Goal: Task Accomplishment & Management: Use online tool/utility

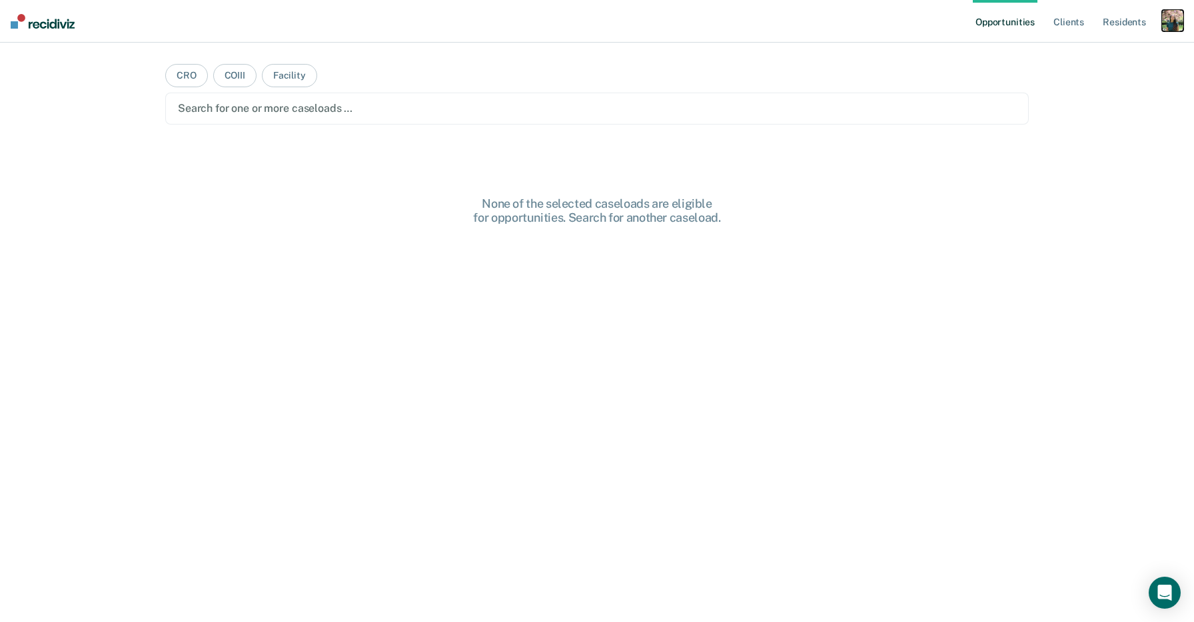
click at [1175, 15] on div "button" at bounding box center [1172, 20] width 21 height 21
click at [1082, 52] on link "Profile" at bounding box center [1118, 54] width 107 height 11
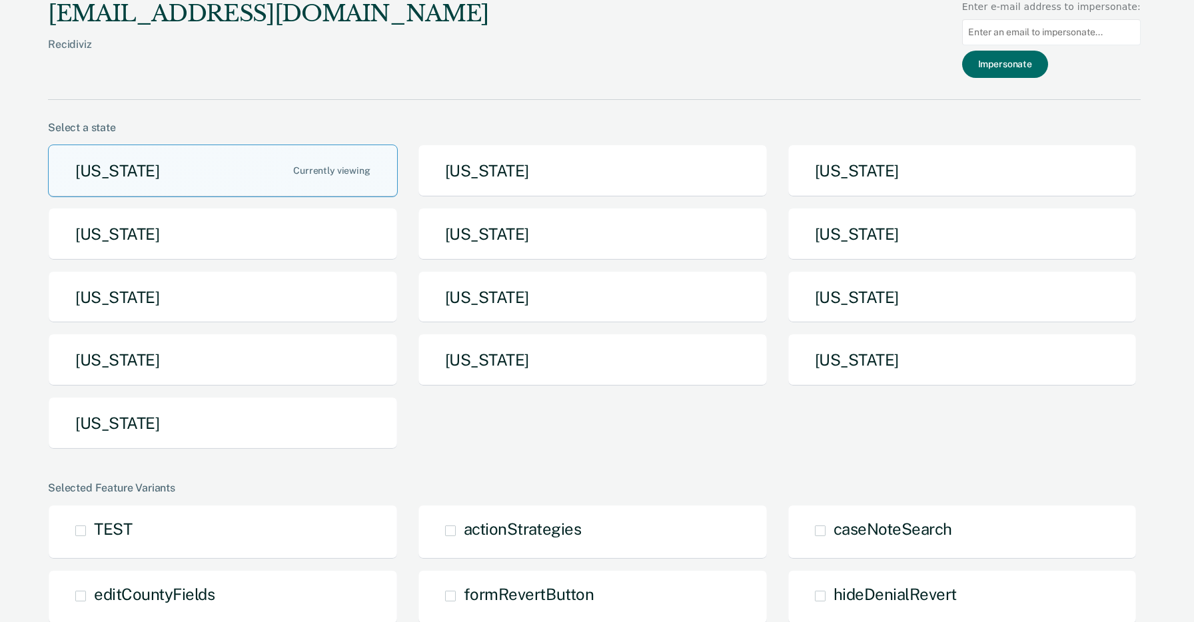
click at [1059, 33] on input at bounding box center [1051, 32] width 179 height 26
paste input "alicia.caes@iowa.gov"
type input "alicia.caes@iowa.gov"
click at [1033, 65] on button "Impersonate" at bounding box center [1005, 64] width 86 height 27
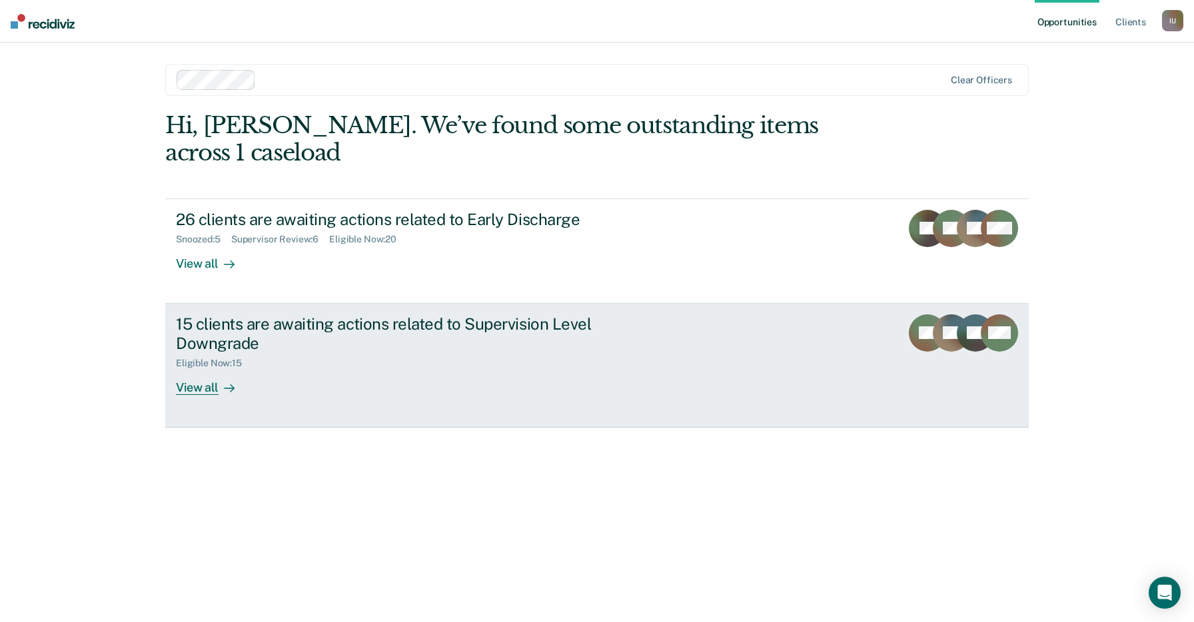
click at [512, 372] on link "15 clients are awaiting actions related to Supervision Level Downgrade Eligible…" at bounding box center [597, 366] width 864 height 124
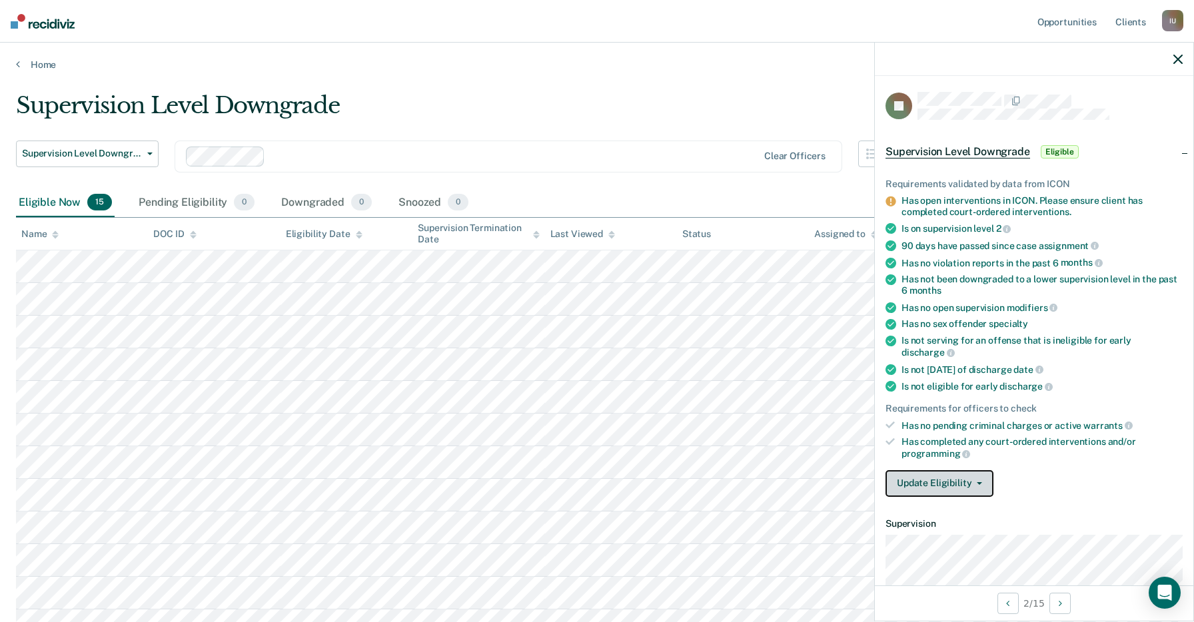
click at [946, 478] on button "Update Eligibility" at bounding box center [940, 483] width 108 height 27
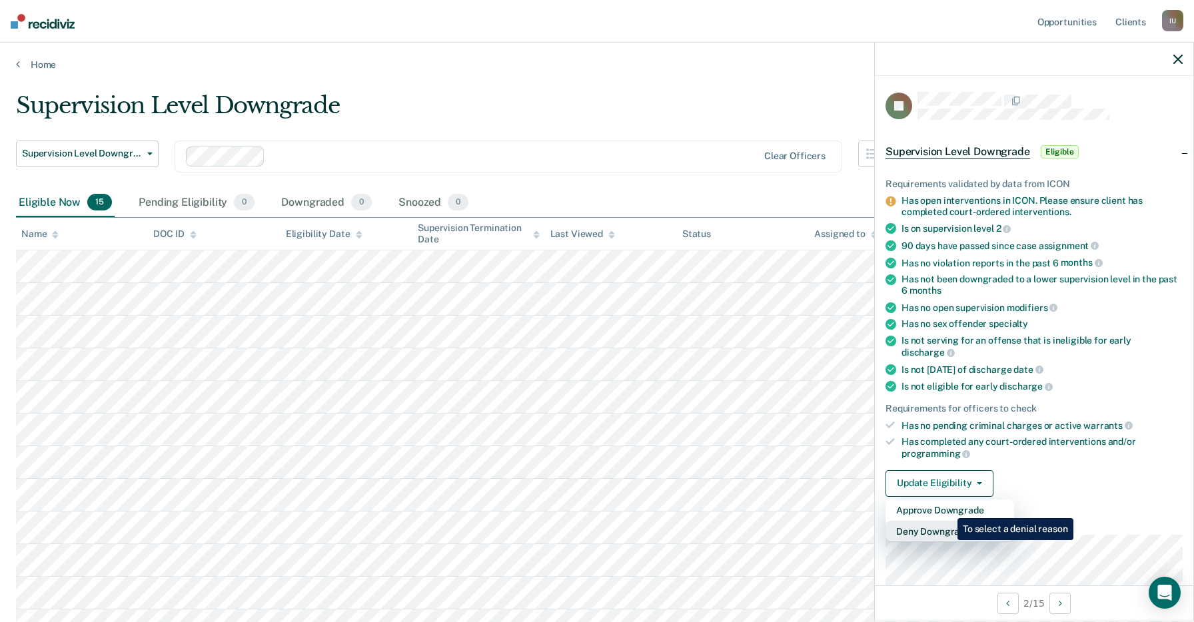
click at [947, 521] on button "Deny Downgrade" at bounding box center [950, 531] width 129 height 21
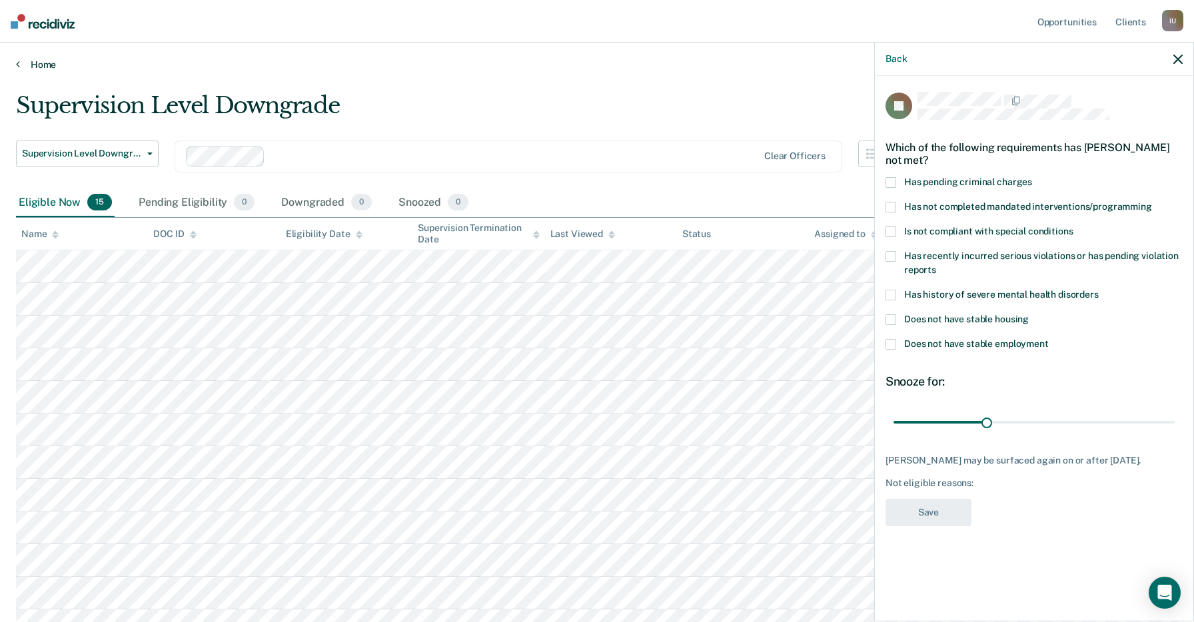
click at [53, 64] on link "Home" at bounding box center [597, 65] width 1162 height 12
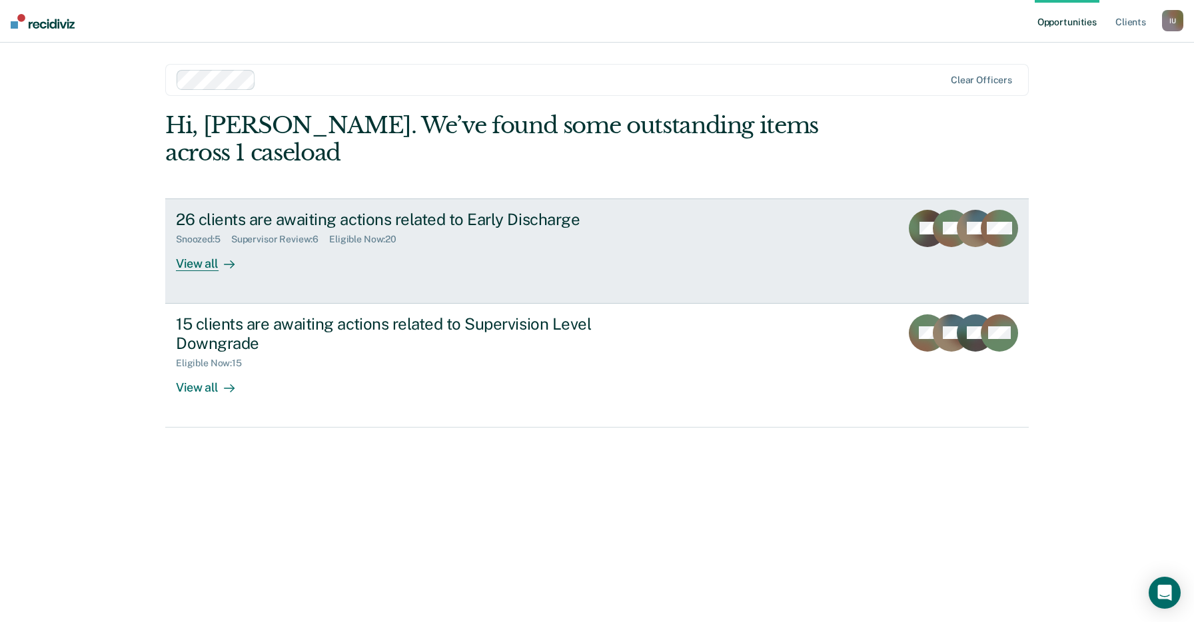
click at [394, 267] on link "26 clients are awaiting actions related to Early Discharge Snoozed : 5 Supervis…" at bounding box center [597, 251] width 864 height 105
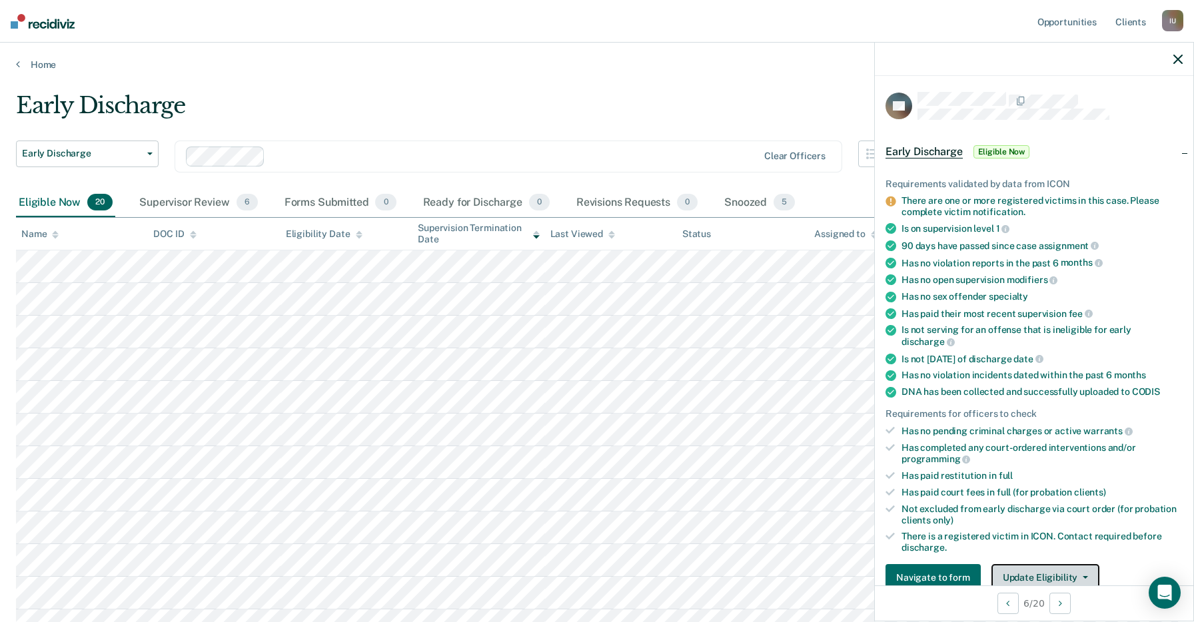
click at [1041, 565] on button "Update Eligibility" at bounding box center [1045, 577] width 108 height 27
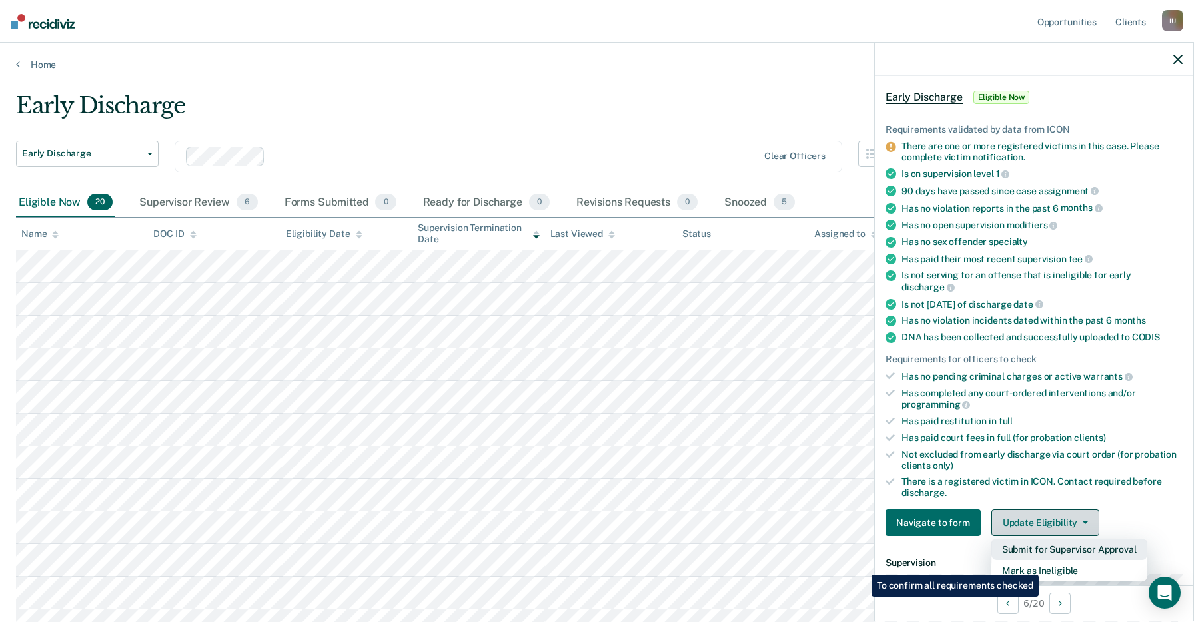
scroll to position [109, 0]
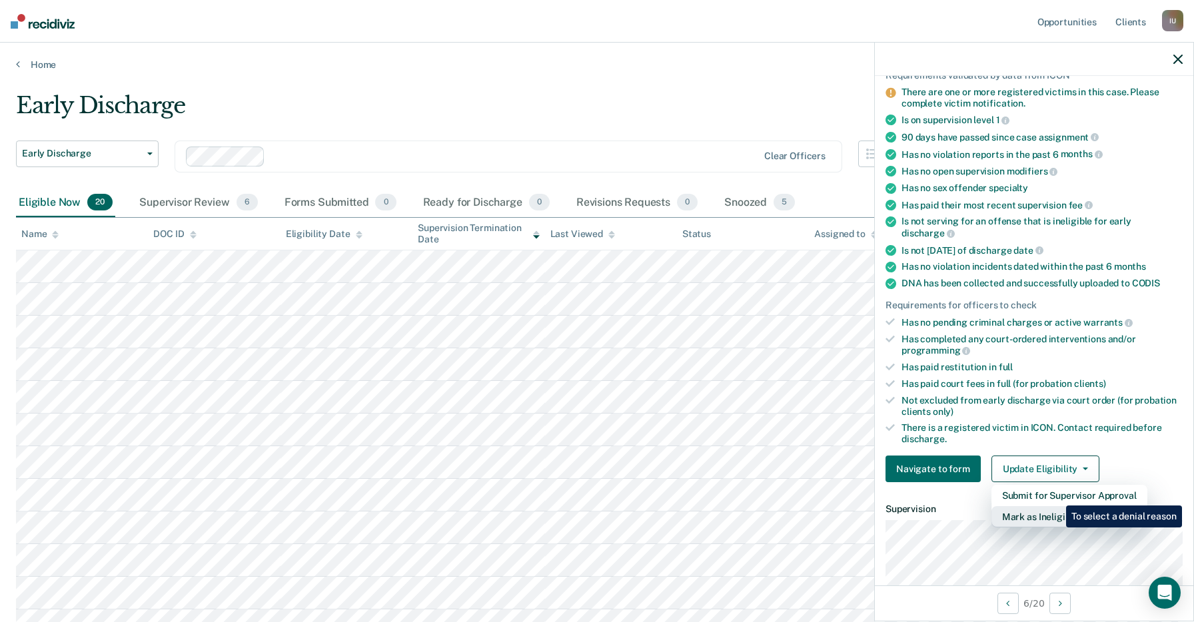
click at [1056, 506] on button "Mark as Ineligible" at bounding box center [1069, 516] width 156 height 21
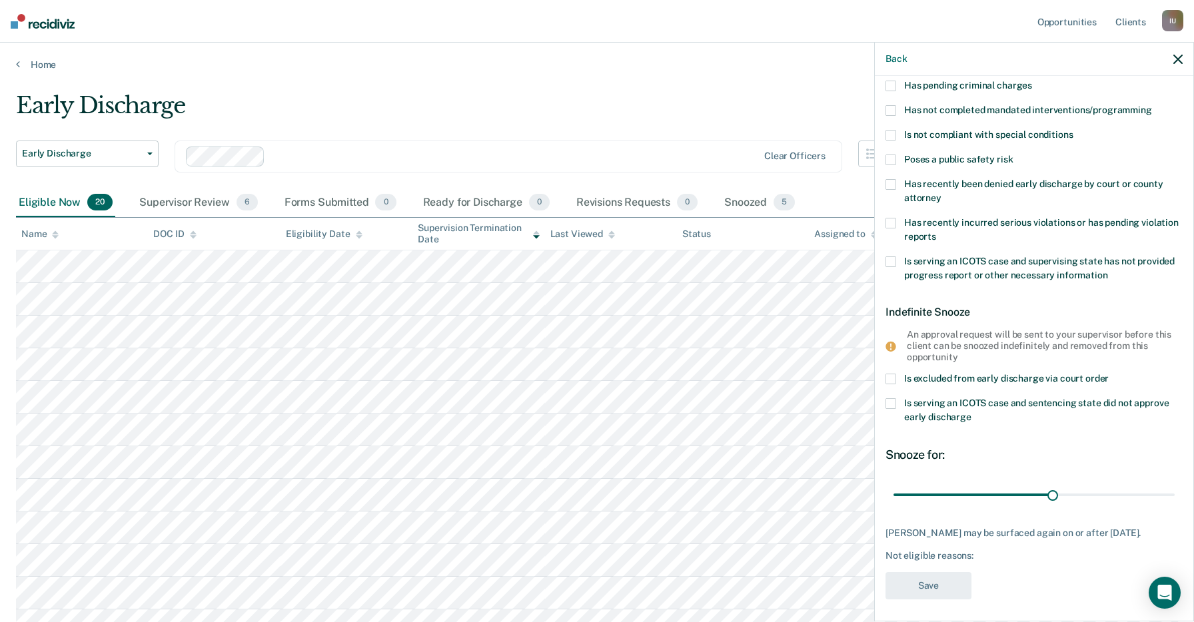
scroll to position [0, 0]
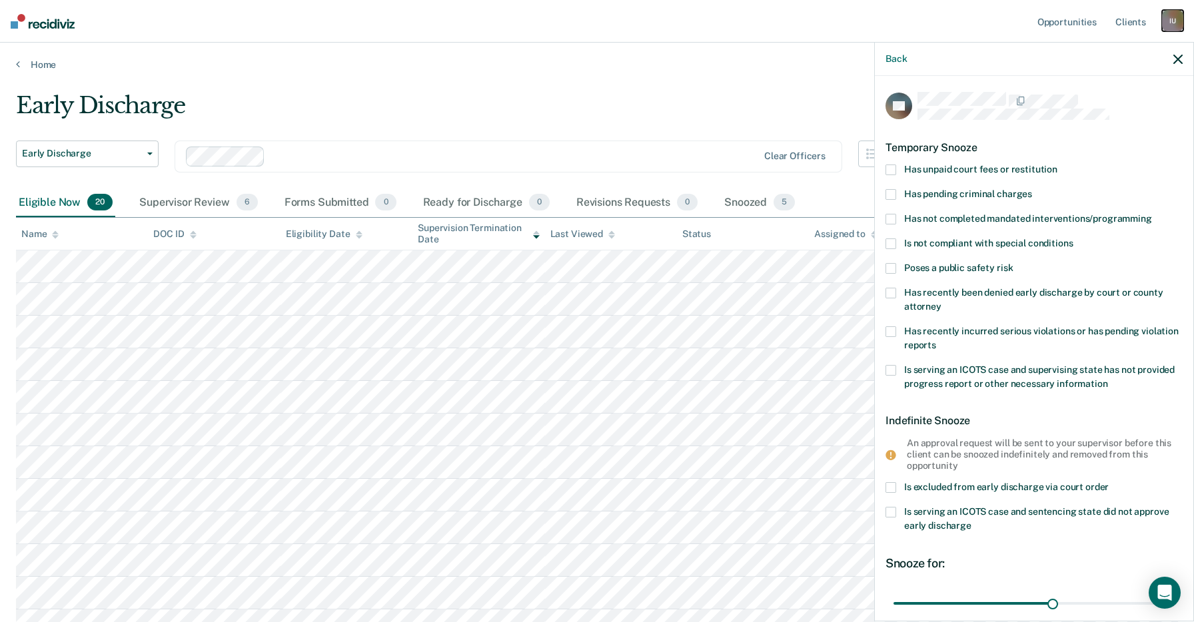
click at [1162, 21] on div "I U" at bounding box center [1172, 20] width 21 height 21
click at [1086, 50] on link "Profile" at bounding box center [1118, 54] width 107 height 11
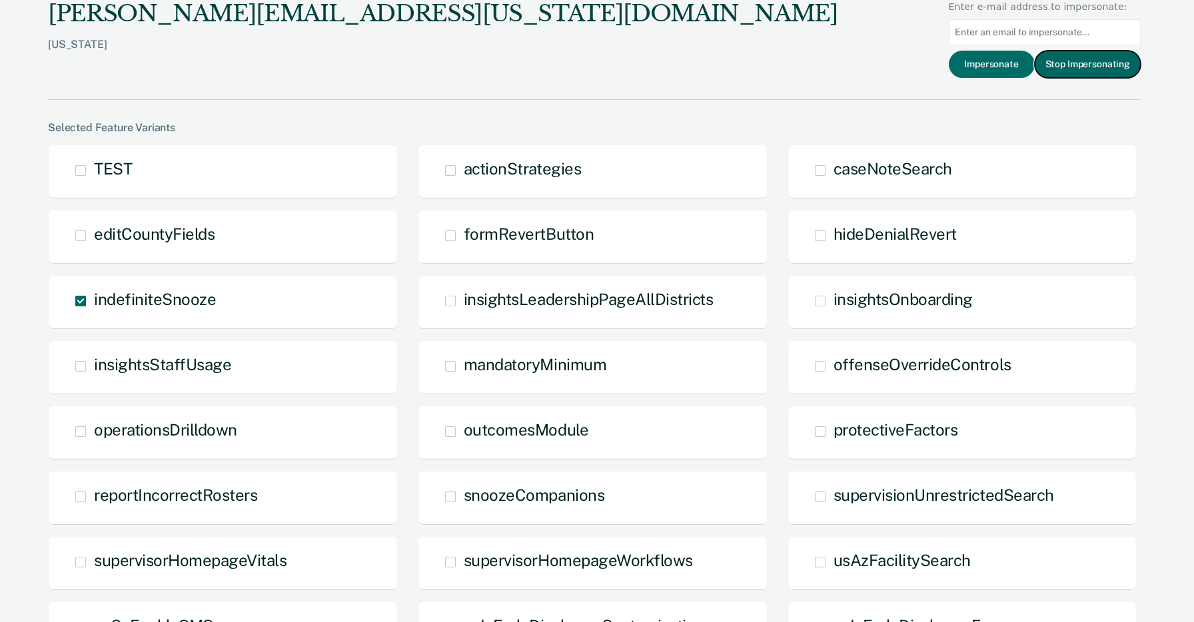
click at [1065, 67] on button "Stop Impersonating" at bounding box center [1088, 64] width 106 height 27
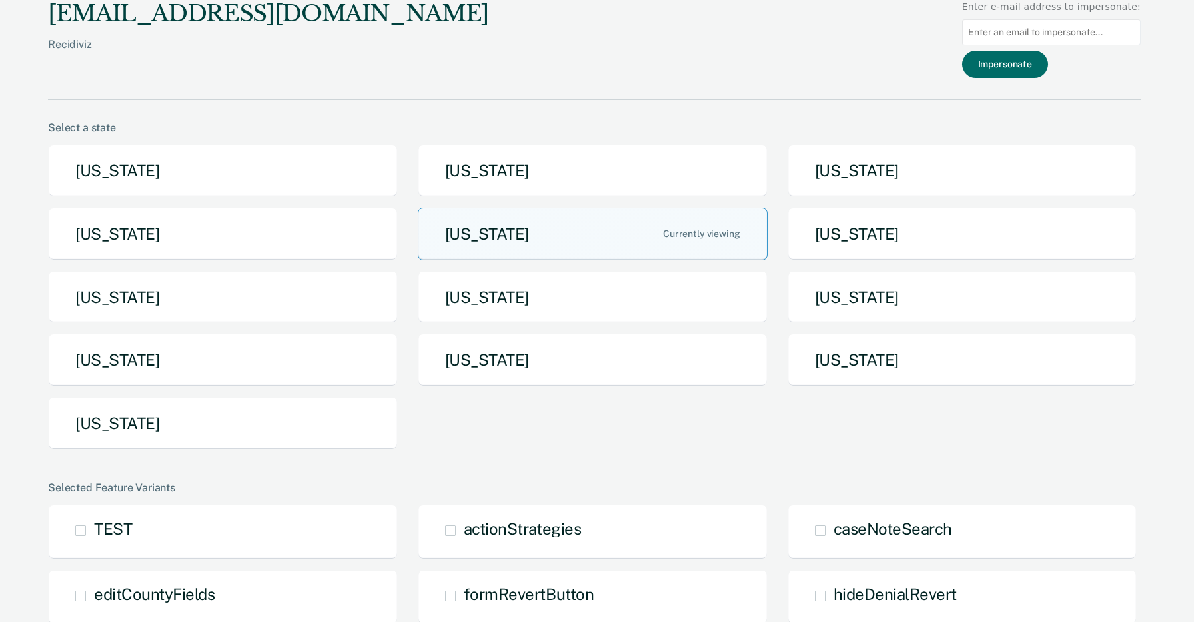
click at [1044, 33] on input at bounding box center [1051, 32] width 179 height 26
paste input "todd.hruska@iowa.gov"
type input "todd.hruska@iowa.gov"
click at [1017, 70] on button "Impersonate" at bounding box center [1005, 64] width 86 height 27
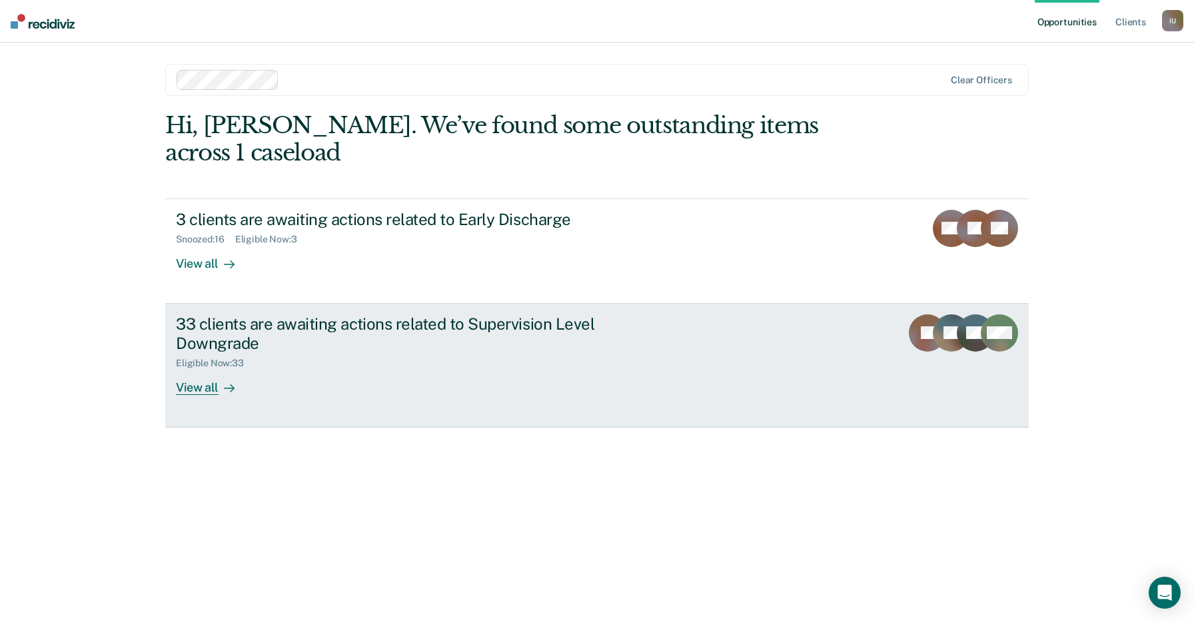
click at [665, 322] on div "33 clients are awaiting actions related to Supervision Level Downgrade Eligible…" at bounding box center [426, 354] width 500 height 81
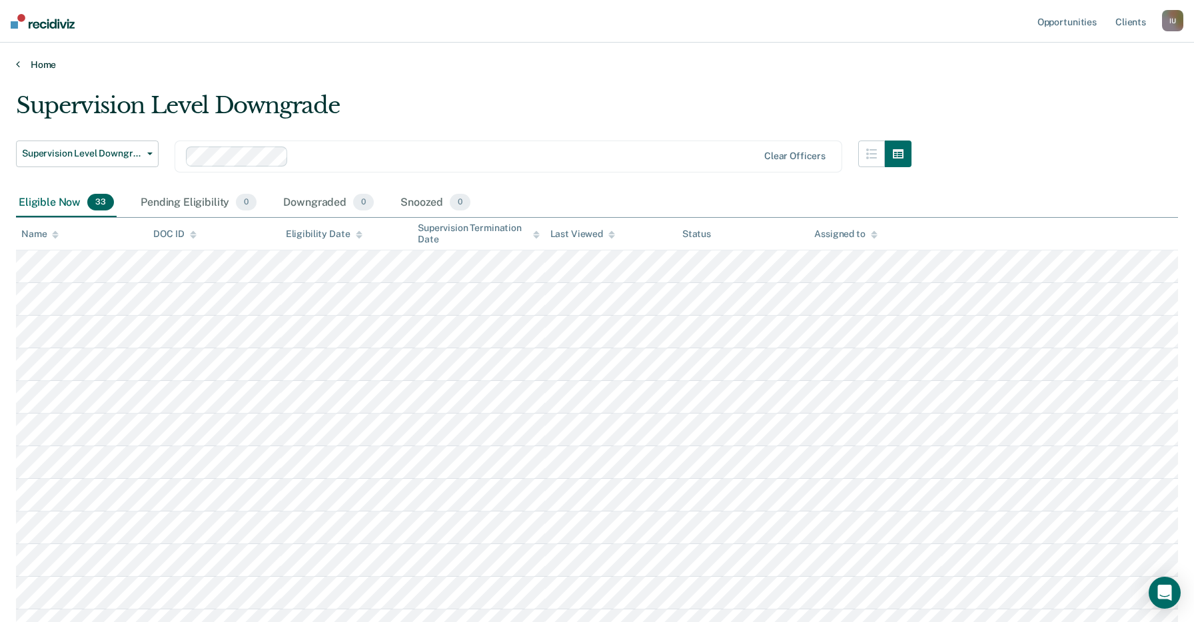
click at [47, 65] on link "Home" at bounding box center [597, 65] width 1162 height 12
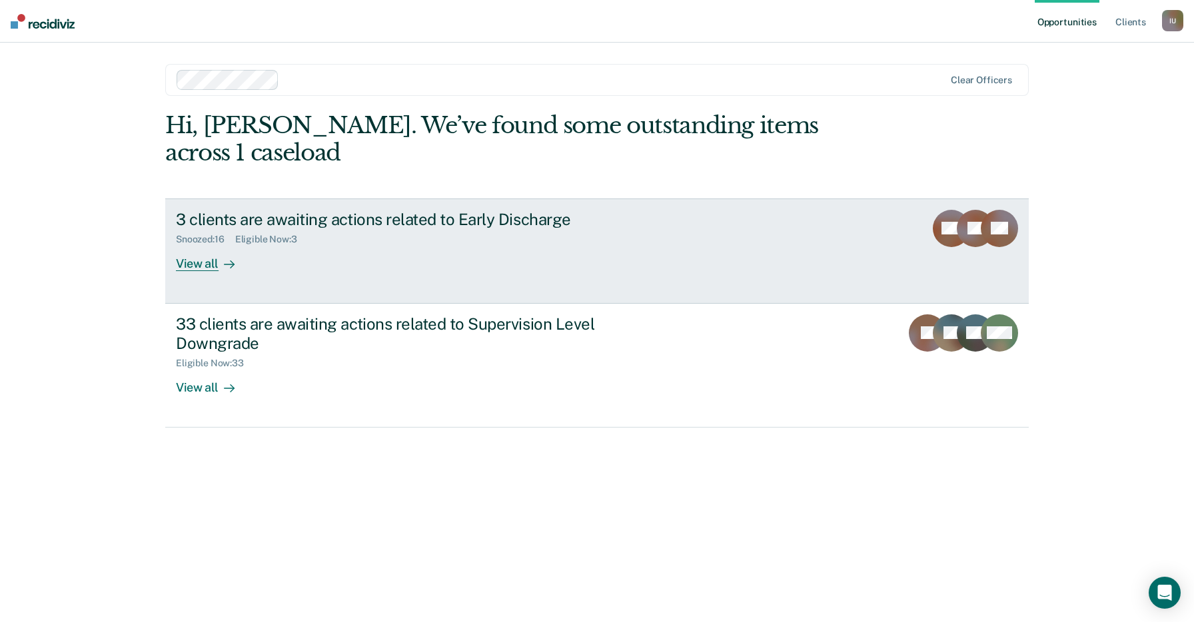
click at [519, 225] on div "3 clients are awaiting actions related to Early Discharge Snoozed : 16 Eligible…" at bounding box center [426, 240] width 500 height 61
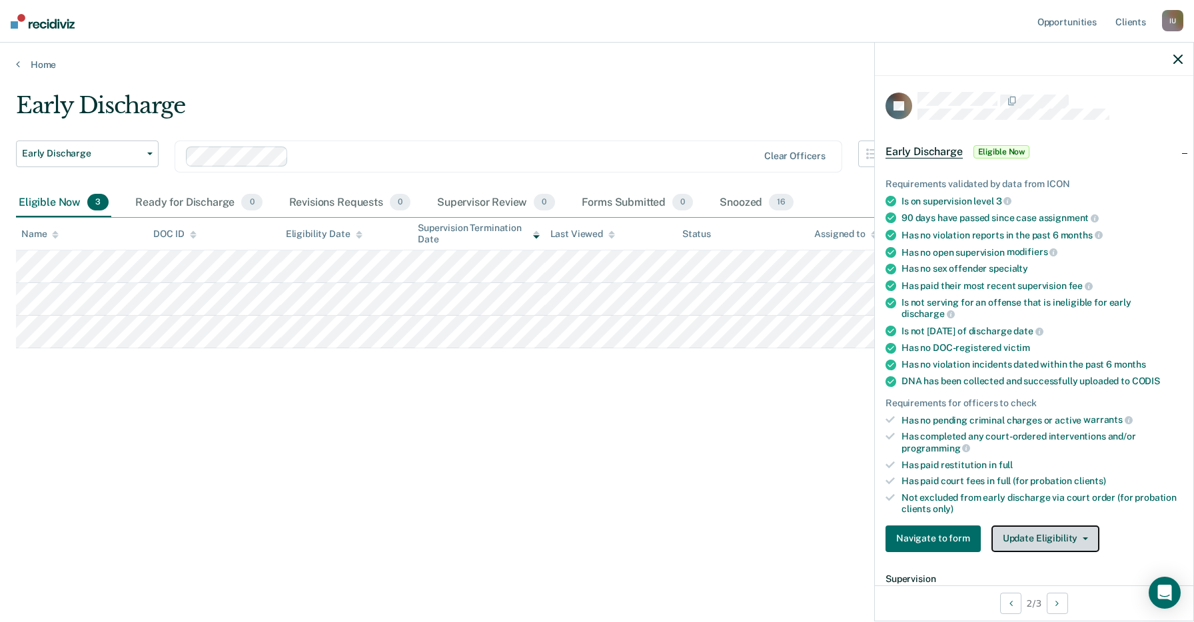
click at [1058, 526] on button "Update Eligibility" at bounding box center [1045, 539] width 108 height 27
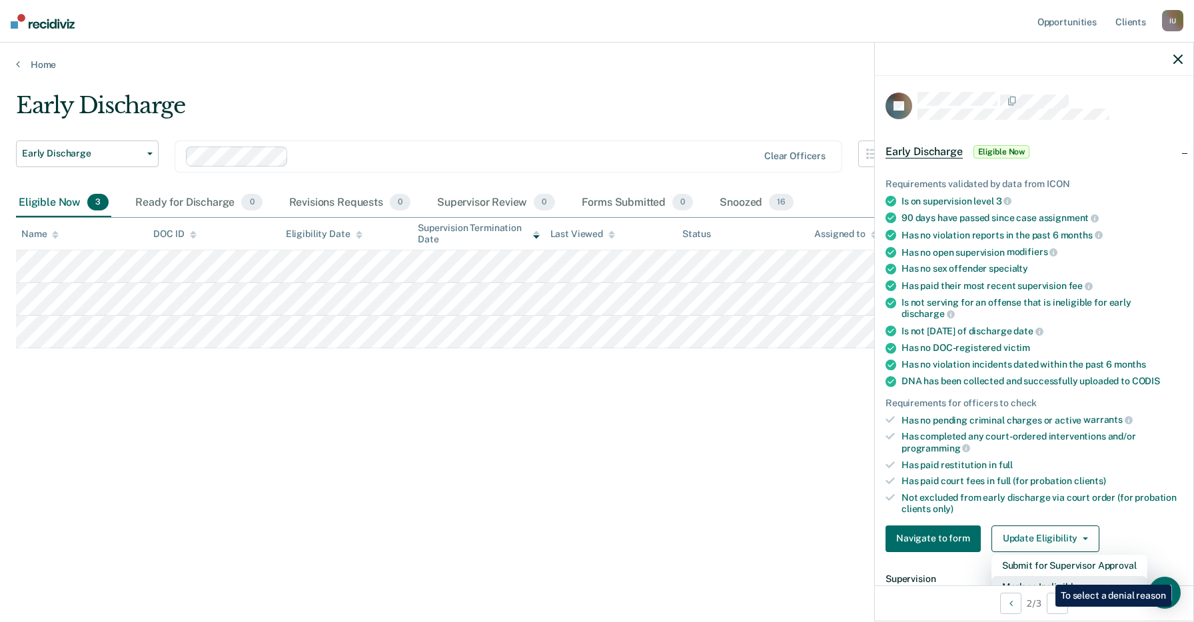
click at [1045, 576] on button "Mark as Ineligible" at bounding box center [1069, 586] width 156 height 21
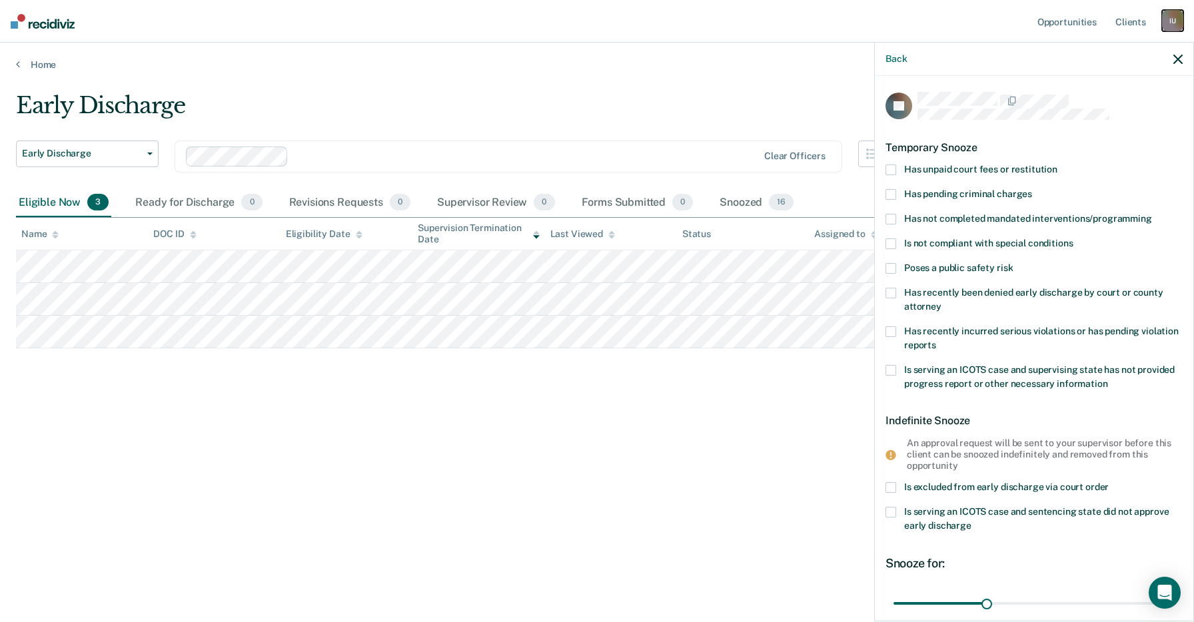
click at [1176, 22] on div "I U" at bounding box center [1172, 20] width 21 height 21
click at [1078, 51] on link "Profile" at bounding box center [1118, 54] width 107 height 11
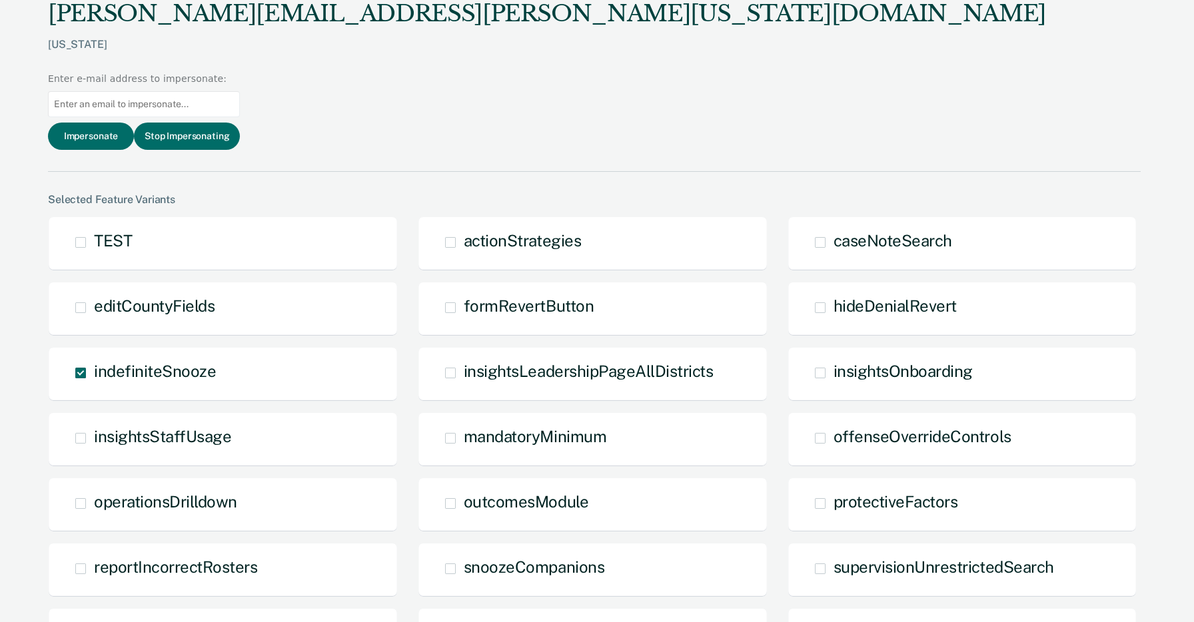
click at [240, 91] on input at bounding box center [144, 104] width 192 height 26
paste input "julie.cullen@iowa.gov"
type input "julie.cullen@iowa.gov"
click at [134, 123] on button "Impersonate" at bounding box center [91, 136] width 86 height 27
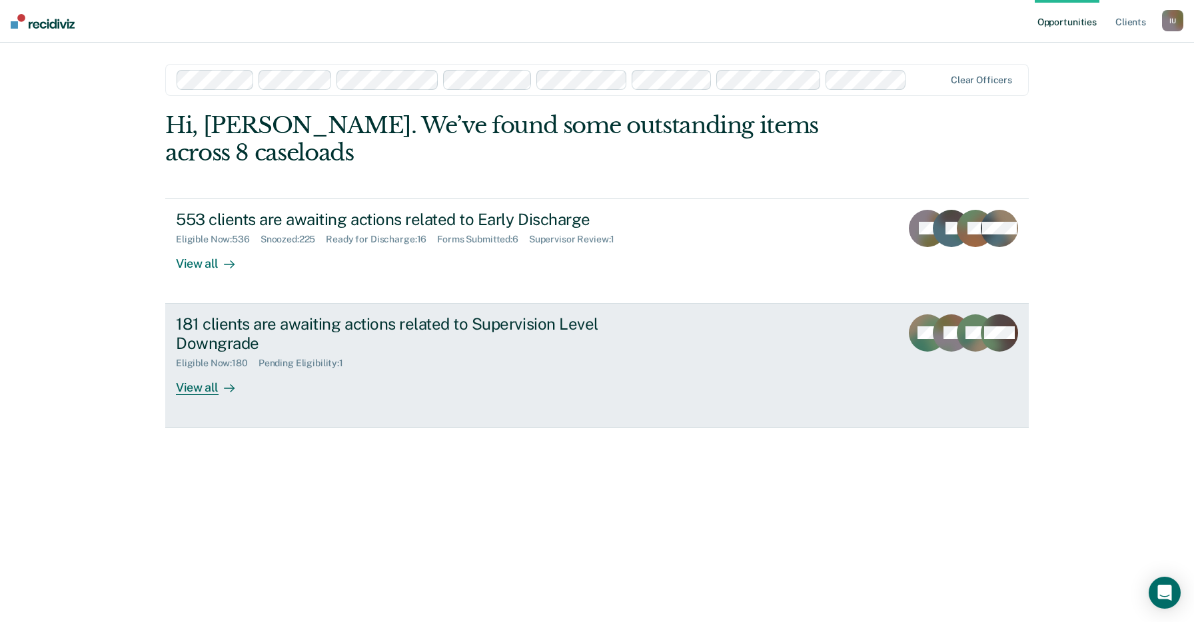
click at [464, 355] on div "181 clients are awaiting actions related to Supervision Level Downgrade Eligibl…" at bounding box center [426, 354] width 500 height 81
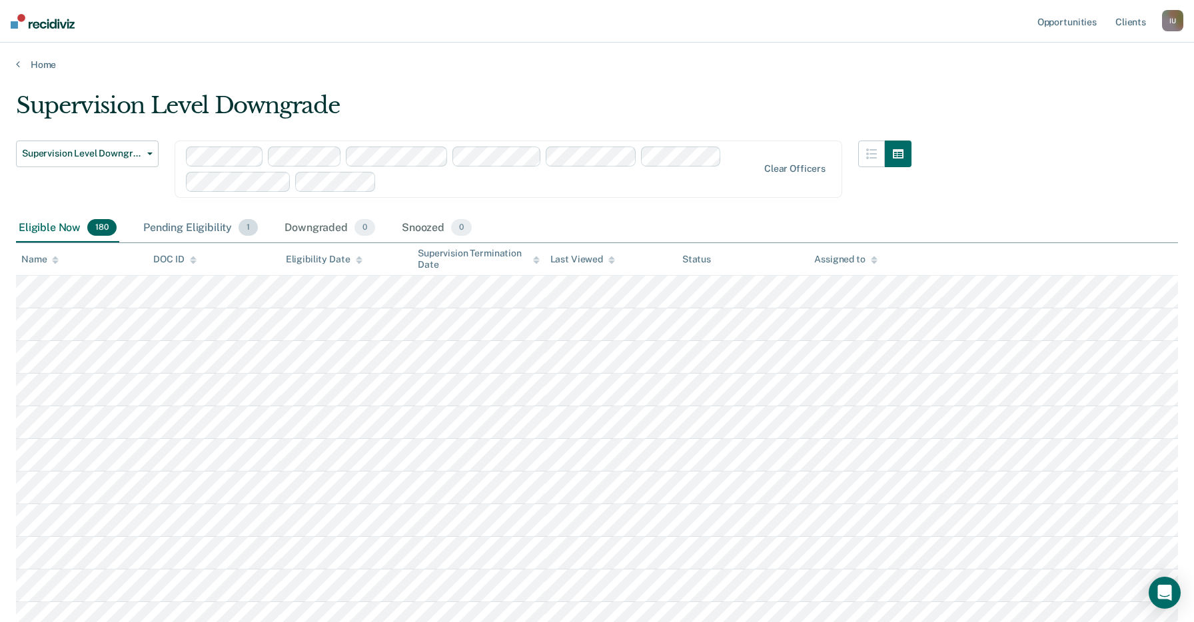
click at [195, 225] on div "Pending Eligibility 1" at bounding box center [201, 228] width 120 height 29
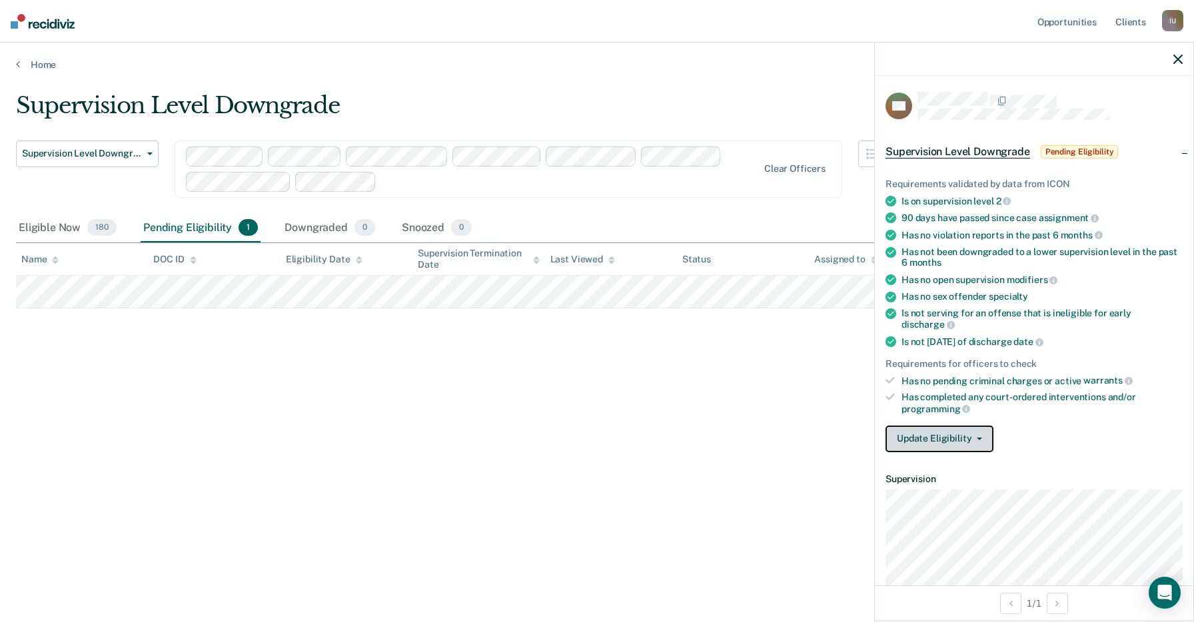
click at [958, 426] on button "Update Eligibility" at bounding box center [940, 439] width 108 height 27
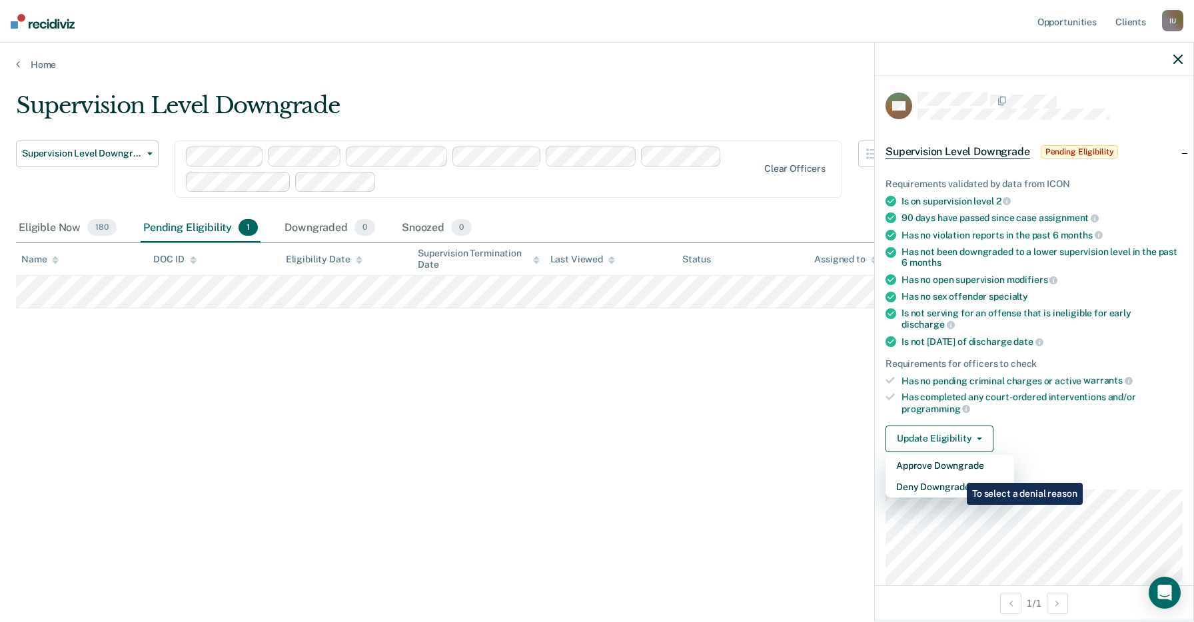
click at [547, 476] on div "Supervision Level Downgrade Supervision Level Downgrade Early Discharge Supervi…" at bounding box center [597, 307] width 1162 height 430
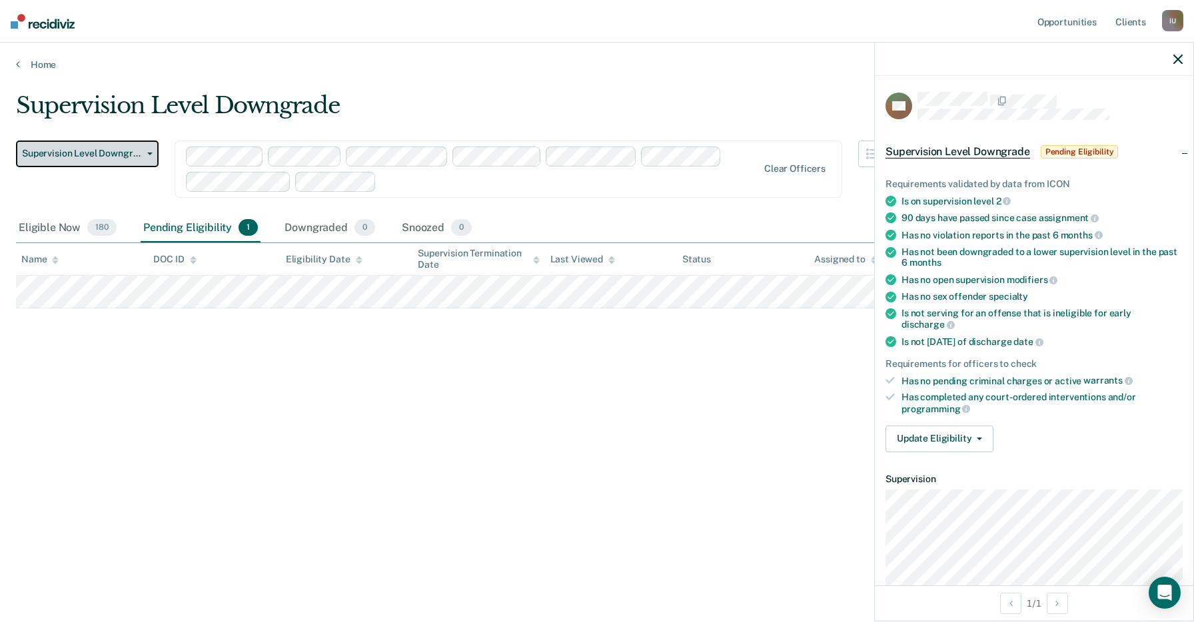
click at [141, 157] on span "Supervision Level Downgrade" at bounding box center [82, 153] width 120 height 11
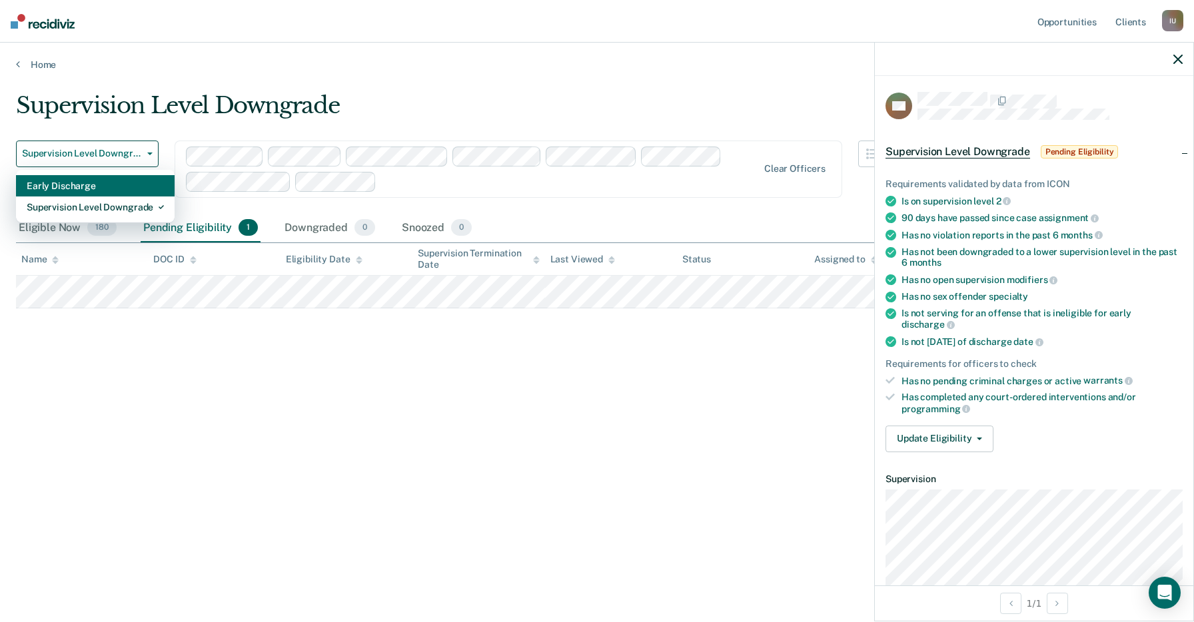
click at [129, 191] on div "Early Discharge" at bounding box center [95, 185] width 137 height 21
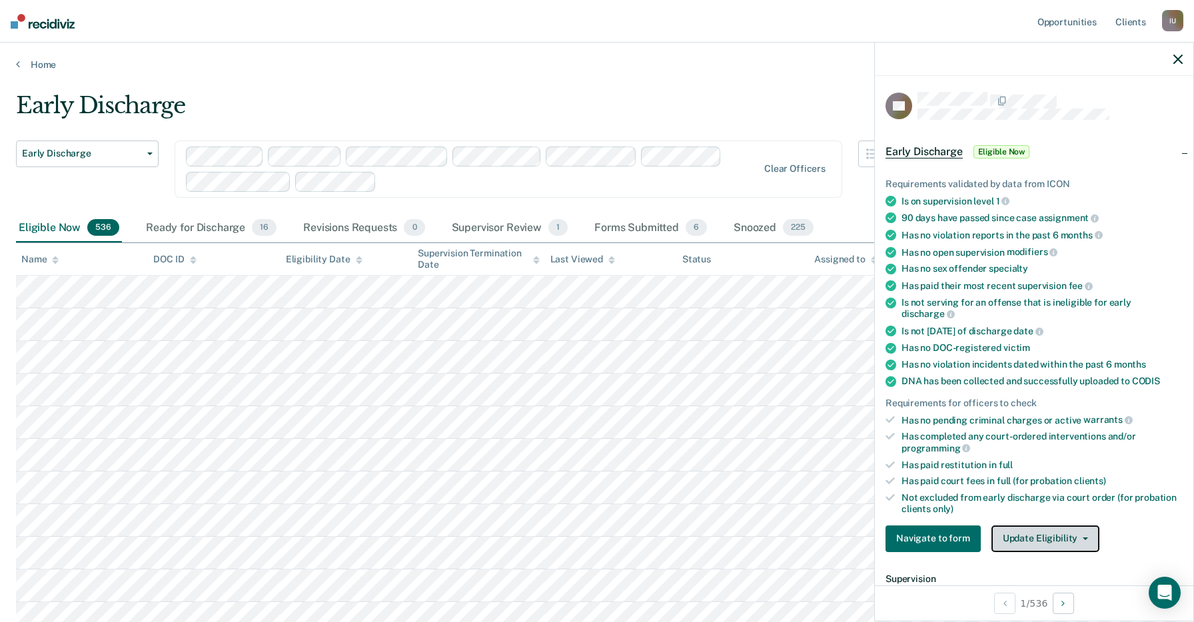
click at [1070, 527] on button "Update Eligibility" at bounding box center [1045, 539] width 108 height 27
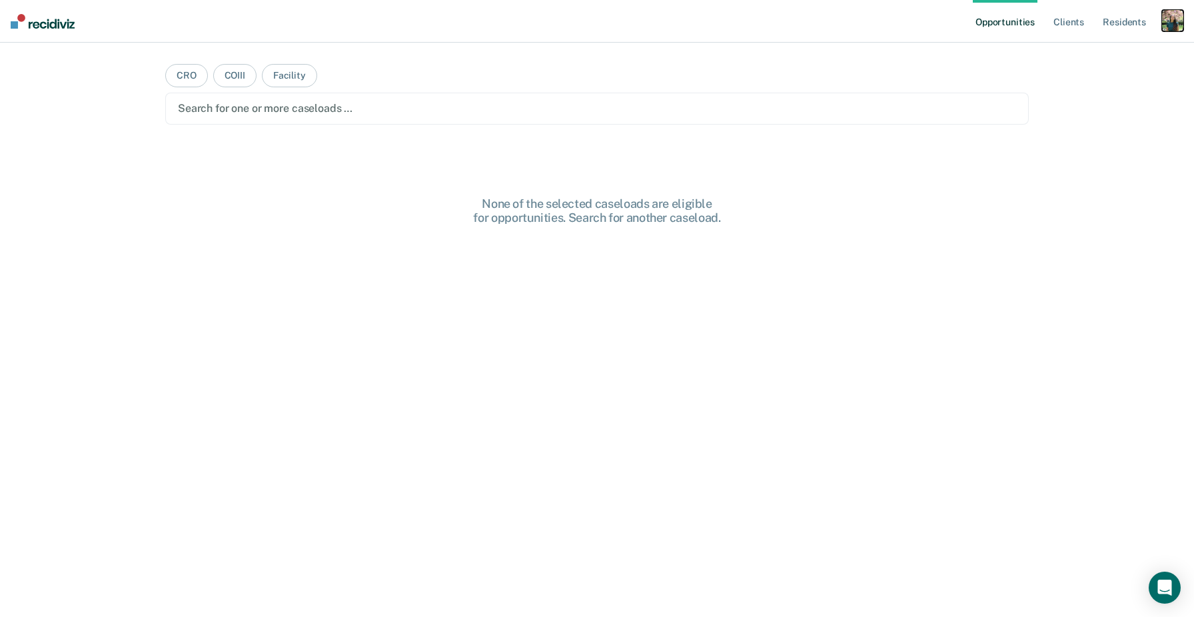
click at [1169, 17] on div "button" at bounding box center [1172, 20] width 21 height 21
click at [1083, 52] on link "Profile" at bounding box center [1118, 54] width 107 height 11
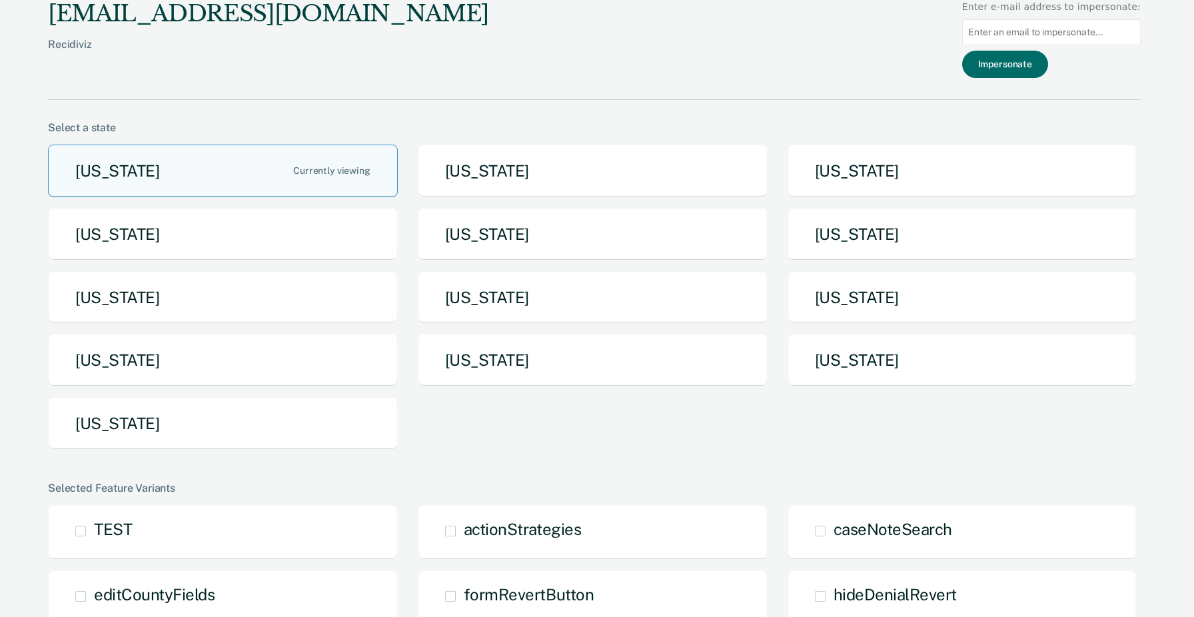
click at [1015, 39] on input at bounding box center [1051, 32] width 179 height 26
paste input "julie.cullen@iowa.gov"
type input "julie.cullen@iowa.gov"
click at [1021, 59] on button "Impersonate" at bounding box center [1005, 64] width 86 height 27
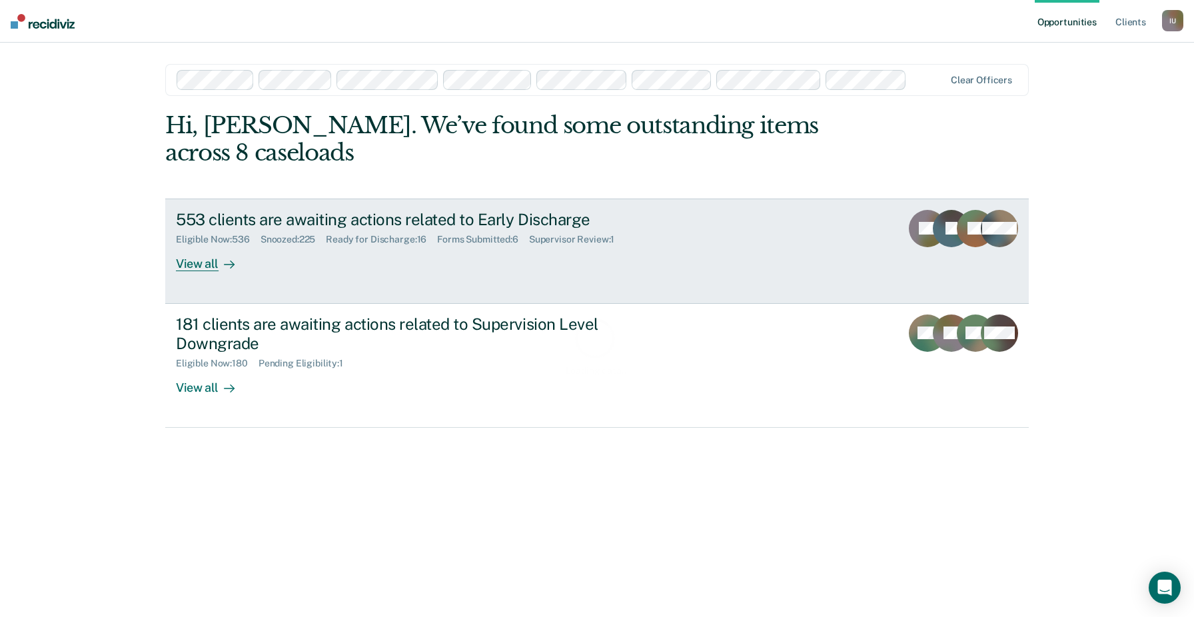
click at [680, 199] on link "553 clients are awaiting actions related to Early Discharge Eligible Now : 536 …" at bounding box center [597, 251] width 864 height 105
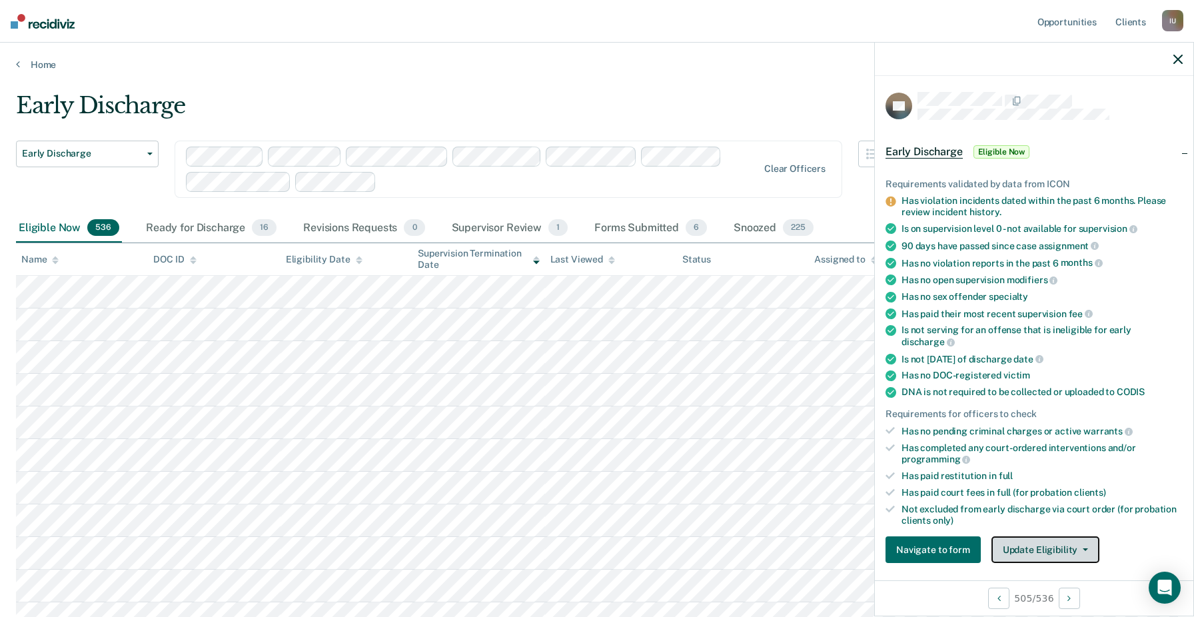
click at [1023, 536] on button "Update Eligibility" at bounding box center [1045, 549] width 108 height 27
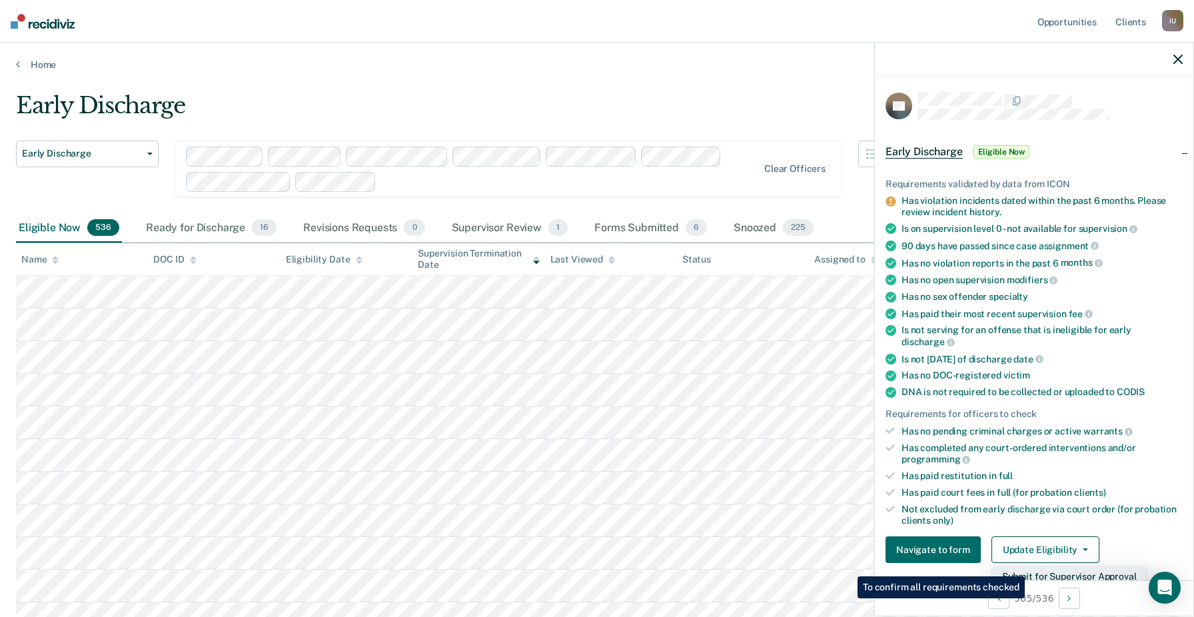
scroll to position [179, 0]
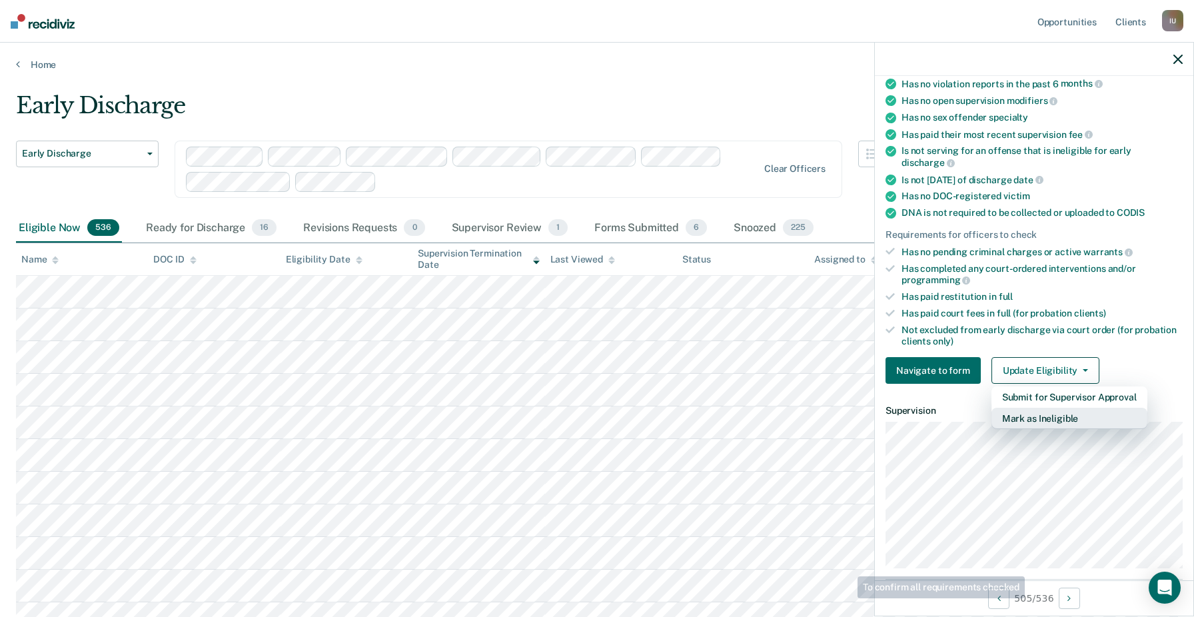
click at [1036, 408] on button "Mark as Ineligible" at bounding box center [1069, 418] width 156 height 21
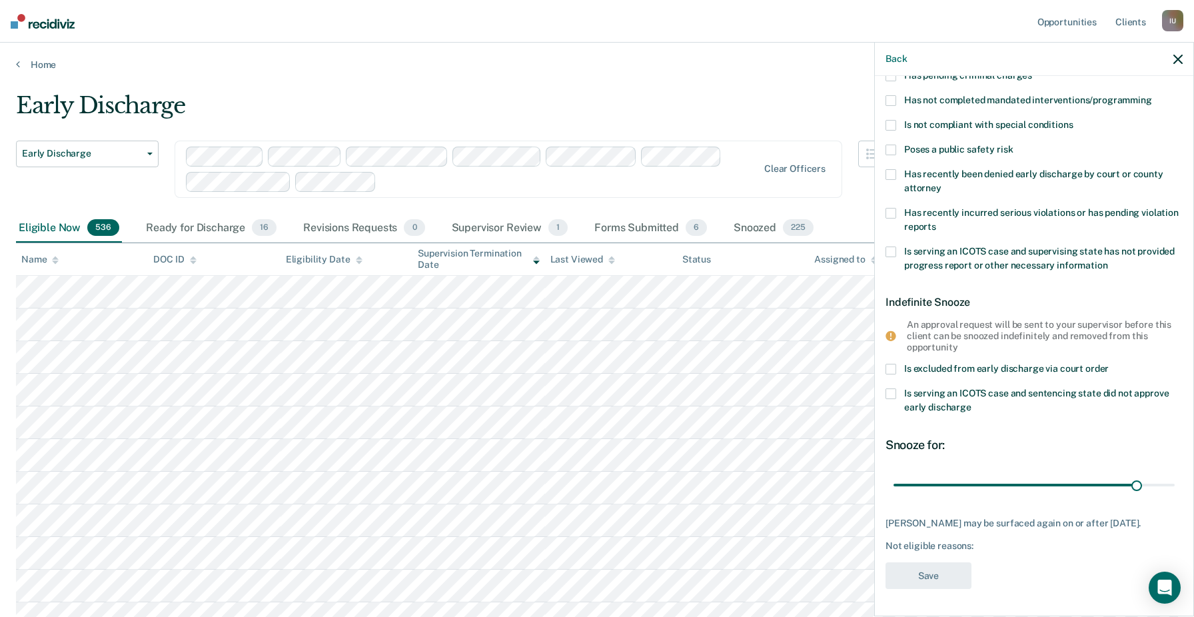
click at [984, 56] on span "Has unpaid court fees or restitution" at bounding box center [980, 50] width 153 height 11
click at [1057, 46] on input "Has unpaid court fees or restitution" at bounding box center [1057, 46] width 0 height 0
click at [984, 56] on span "Has unpaid court fees or restitution" at bounding box center [980, 50] width 153 height 11
click at [1057, 46] on input "Has unpaid court fees or restitution" at bounding box center [1057, 46] width 0 height 0
click at [984, 56] on span "Has unpaid court fees or restitution" at bounding box center [980, 50] width 153 height 11
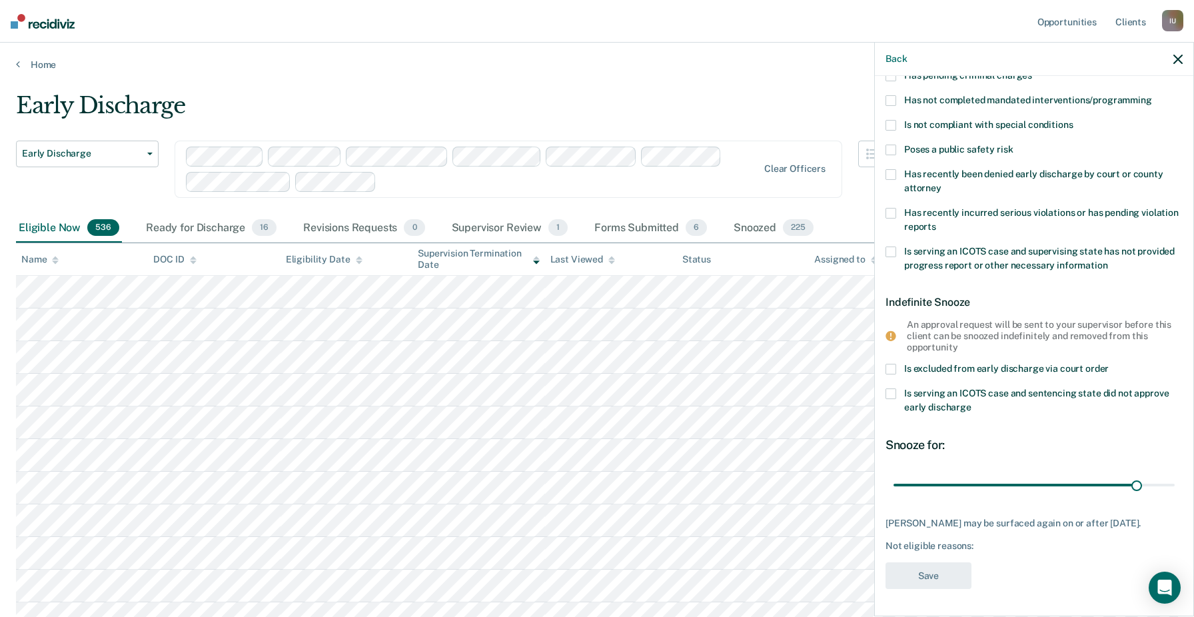
click at [1057, 46] on input "Has unpaid court fees or restitution" at bounding box center [1057, 46] width 0 height 0
click at [984, 56] on span "Has unpaid court fees or restitution" at bounding box center [980, 50] width 153 height 11
click at [1057, 46] on input "Has unpaid court fees or restitution" at bounding box center [1057, 46] width 0 height 0
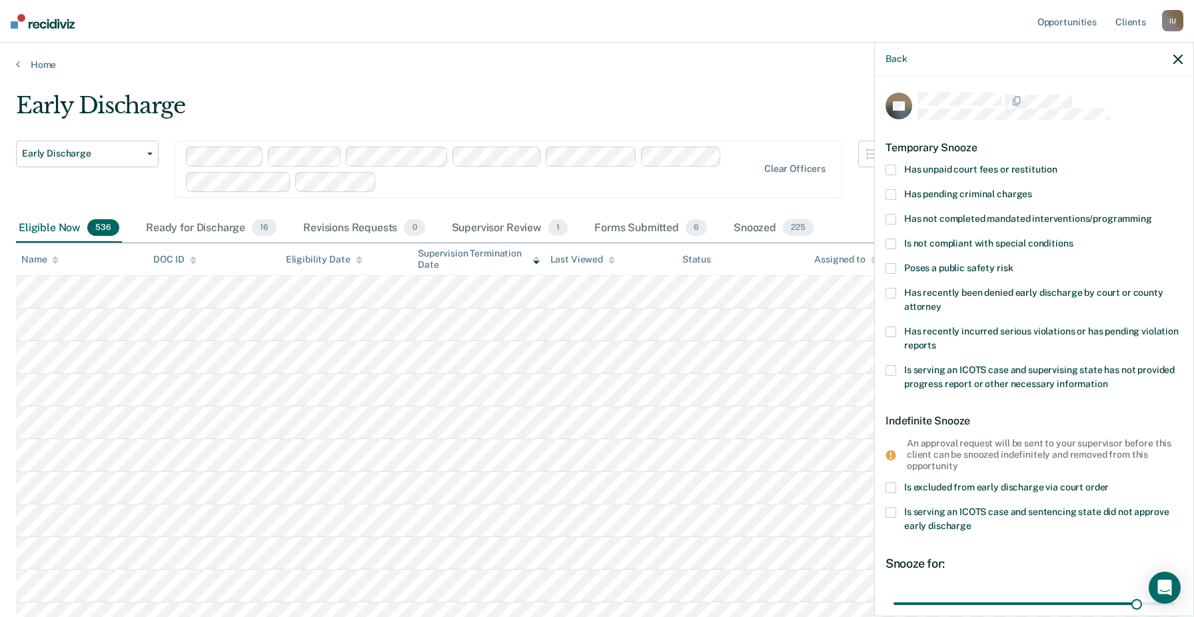
click at [970, 192] on span "Has pending criminal charges" at bounding box center [968, 194] width 128 height 11
click at [1032, 189] on input "Has pending criminal charges" at bounding box center [1032, 189] width 0 height 0
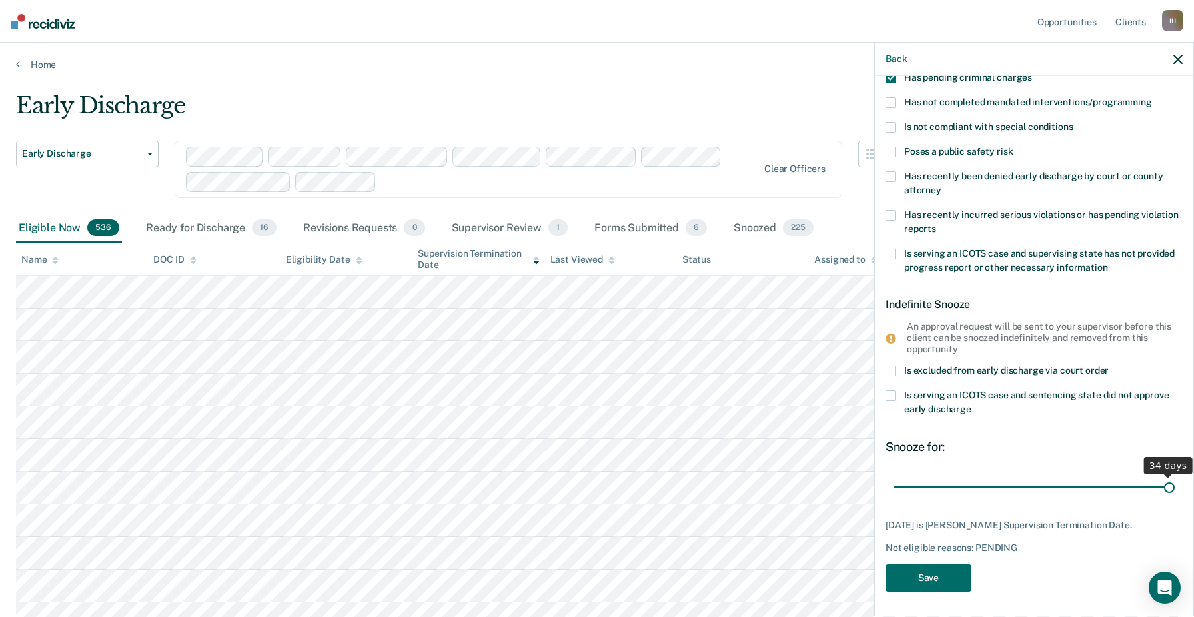
drag, startPoint x: 1135, startPoint y: 487, endPoint x: 1189, endPoint y: 486, distance: 54.6
type input "34"
click at [1175, 486] on input "range" at bounding box center [1034, 486] width 281 height 23
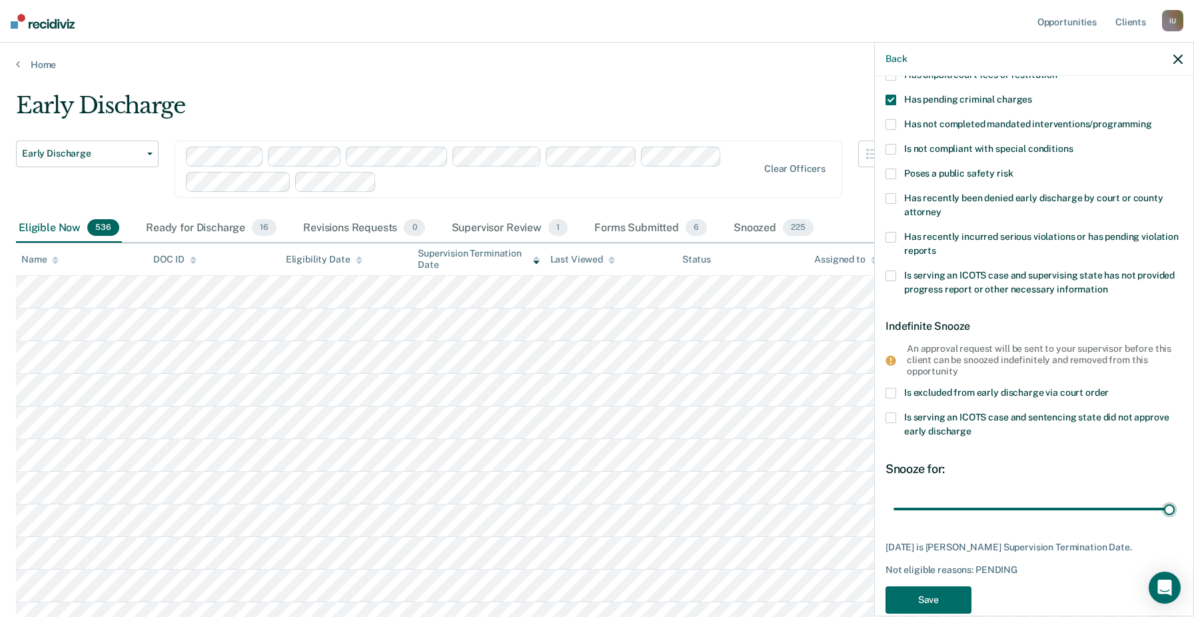
scroll to position [90, 0]
